Goal: Find specific page/section

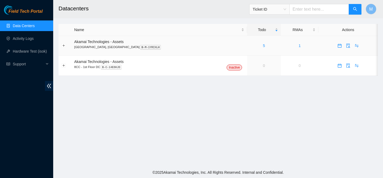
click at [250, 48] on div "5" at bounding box center [264, 46] width 28 height 6
